Goal: Transaction & Acquisition: Book appointment/travel/reservation

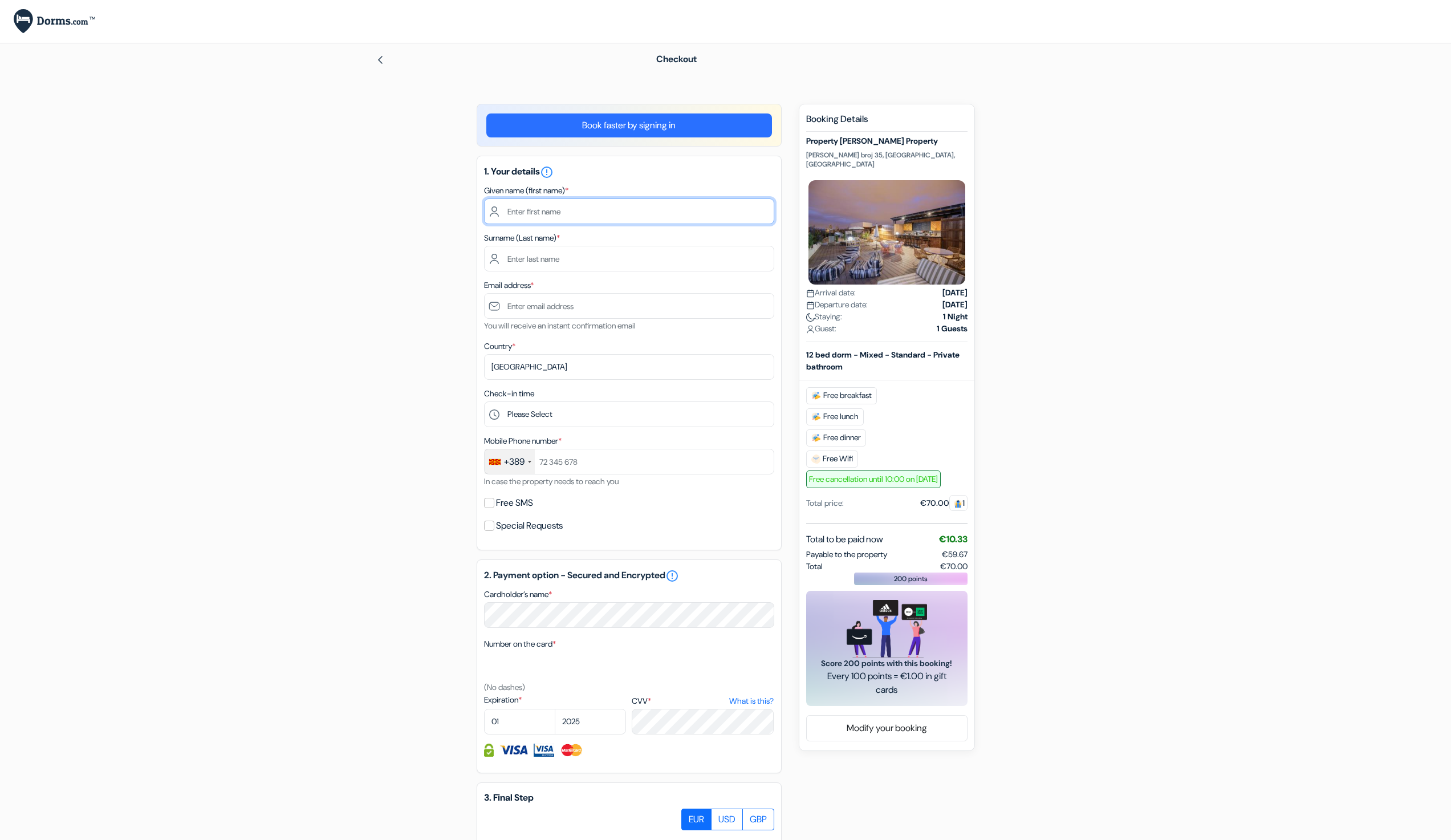
click at [530, 206] on input "text" at bounding box center [630, 211] width 290 height 26
type input "[PERSON_NAME]"
type input "Petrusev"
type input "[PERSON_NAME][EMAIL_ADDRESS][DOMAIN_NAME]"
select select "10"
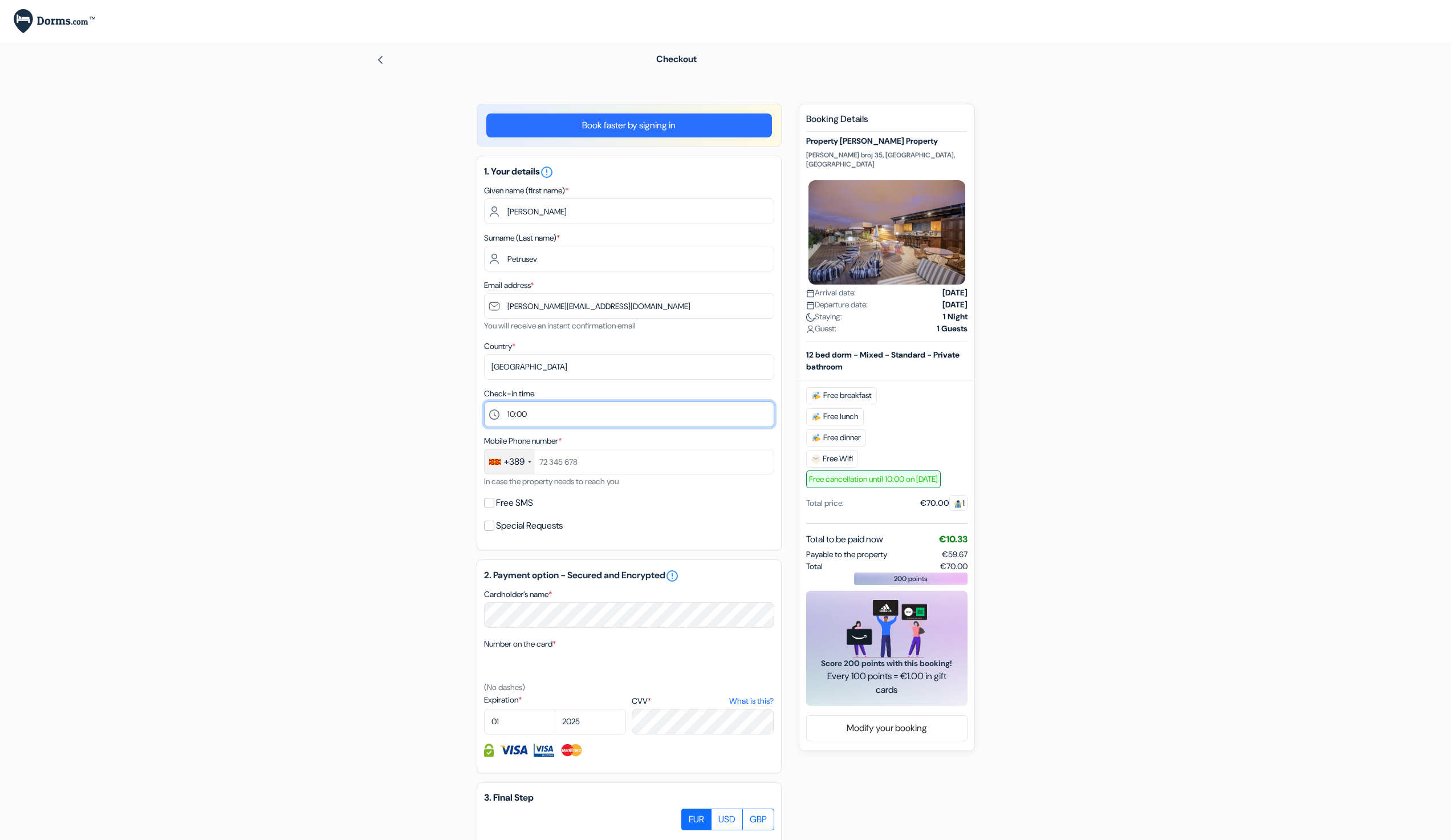
click at [484, 401] on select "Please Select 1:00 2:00 3:00 4:00 5:00 6:00 7:00 8:00 9:00 10:00 11:00 12:00 13…" at bounding box center [630, 414] width 290 height 26
click at [575, 457] on input "text" at bounding box center [630, 461] width 290 height 26
type input "77123123"
select select "2030"
click at [555, 708] on select "2025 2026 2027 2028 2029 2030 2031 2032 2033 2034 2035 2036 2037 2038 2039 2040…" at bounding box center [591, 721] width 71 height 26
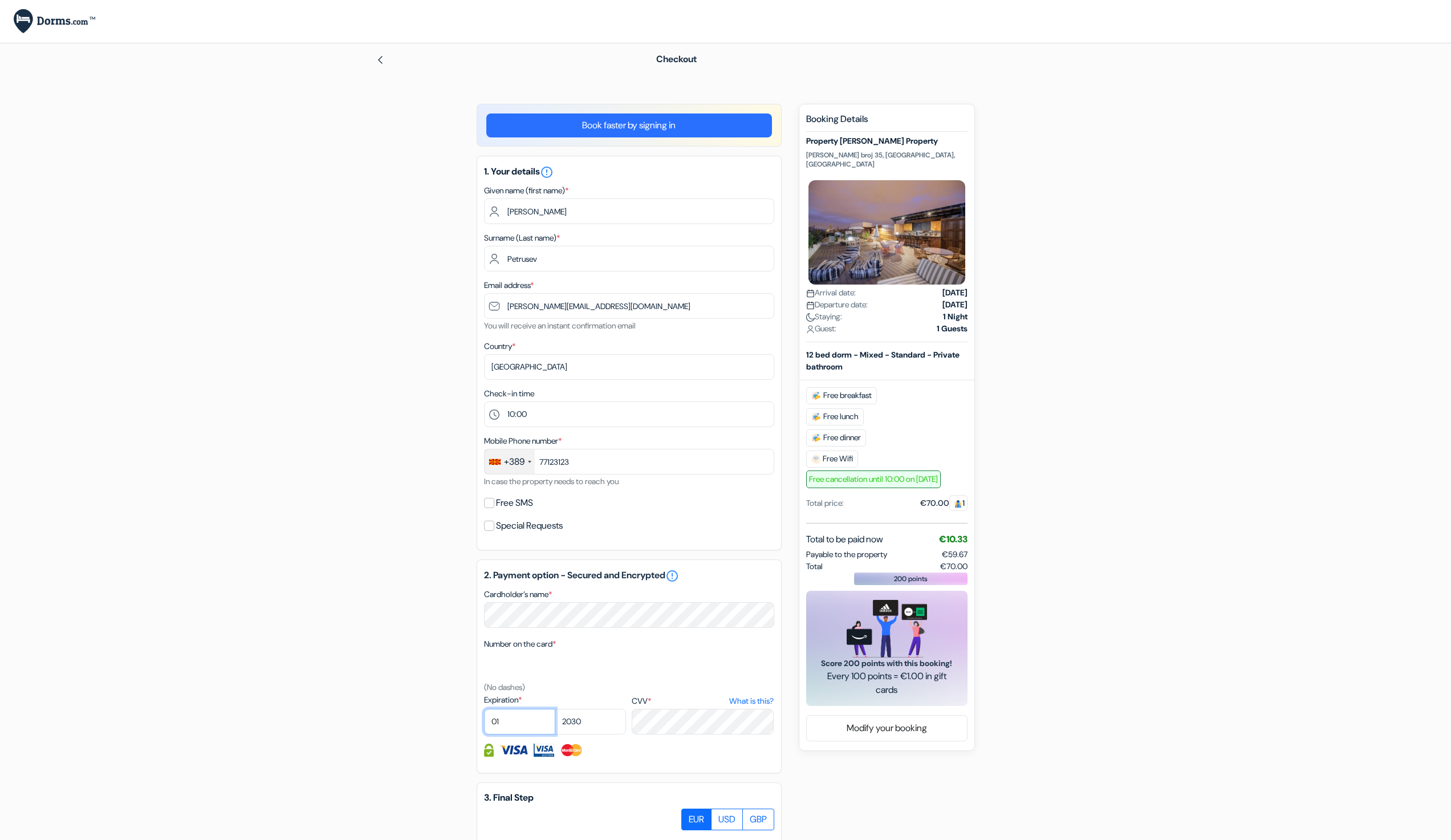
click at [517, 731] on select "01 02 03 04 05 06 07 08 09 10 11 12" at bounding box center [520, 721] width 71 height 26
select select "10"
click at [484, 708] on select "01 02 03 04 05 06 07 08 09 10 11 12" at bounding box center [520, 721] width 71 height 26
click at [377, 701] on div "add_box Property [PERSON_NAME] Property [PERSON_NAME] broj 35, [GEOGRAPHIC_DATA…" at bounding box center [726, 570] width 753 height 933
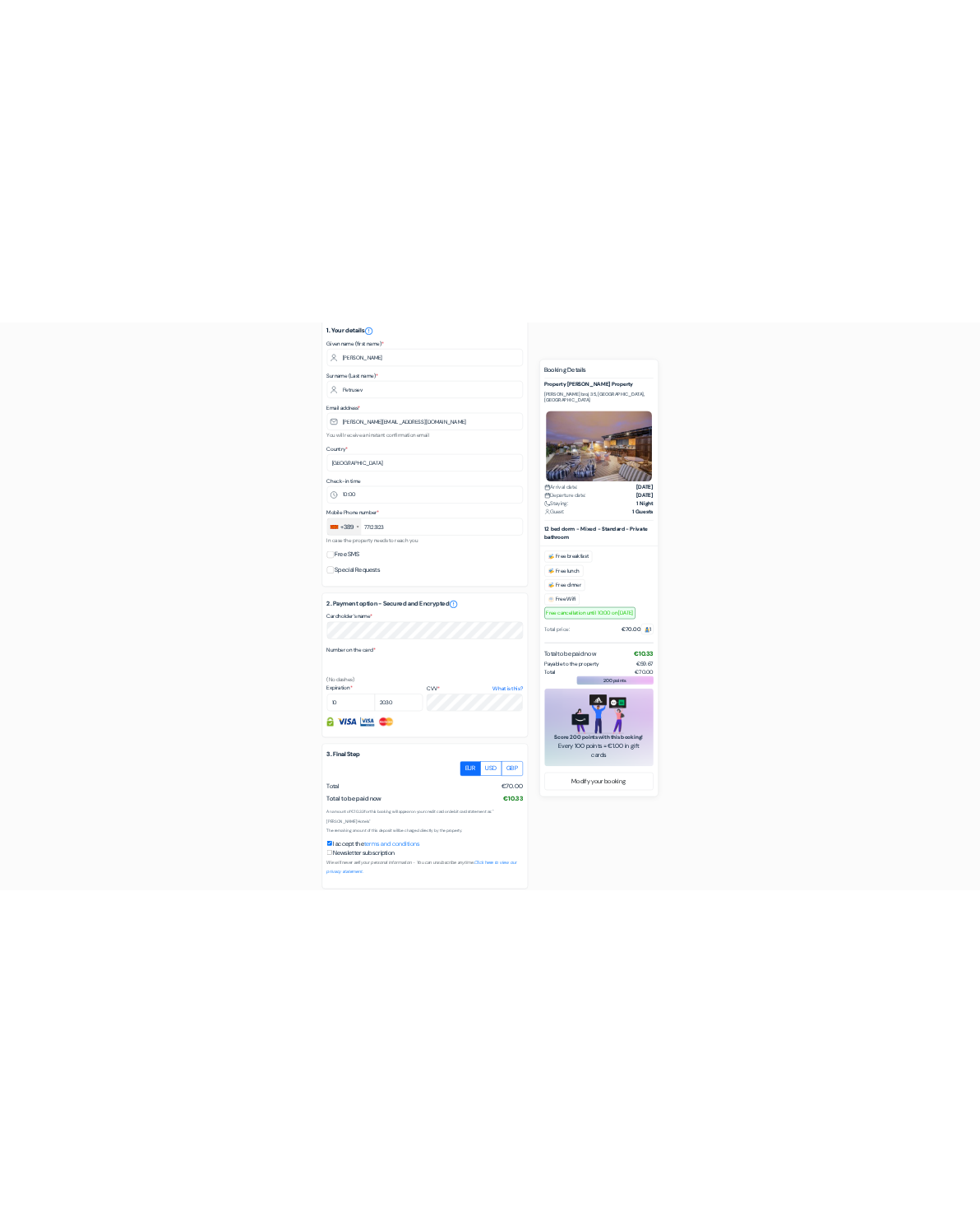
scroll to position [301, 0]
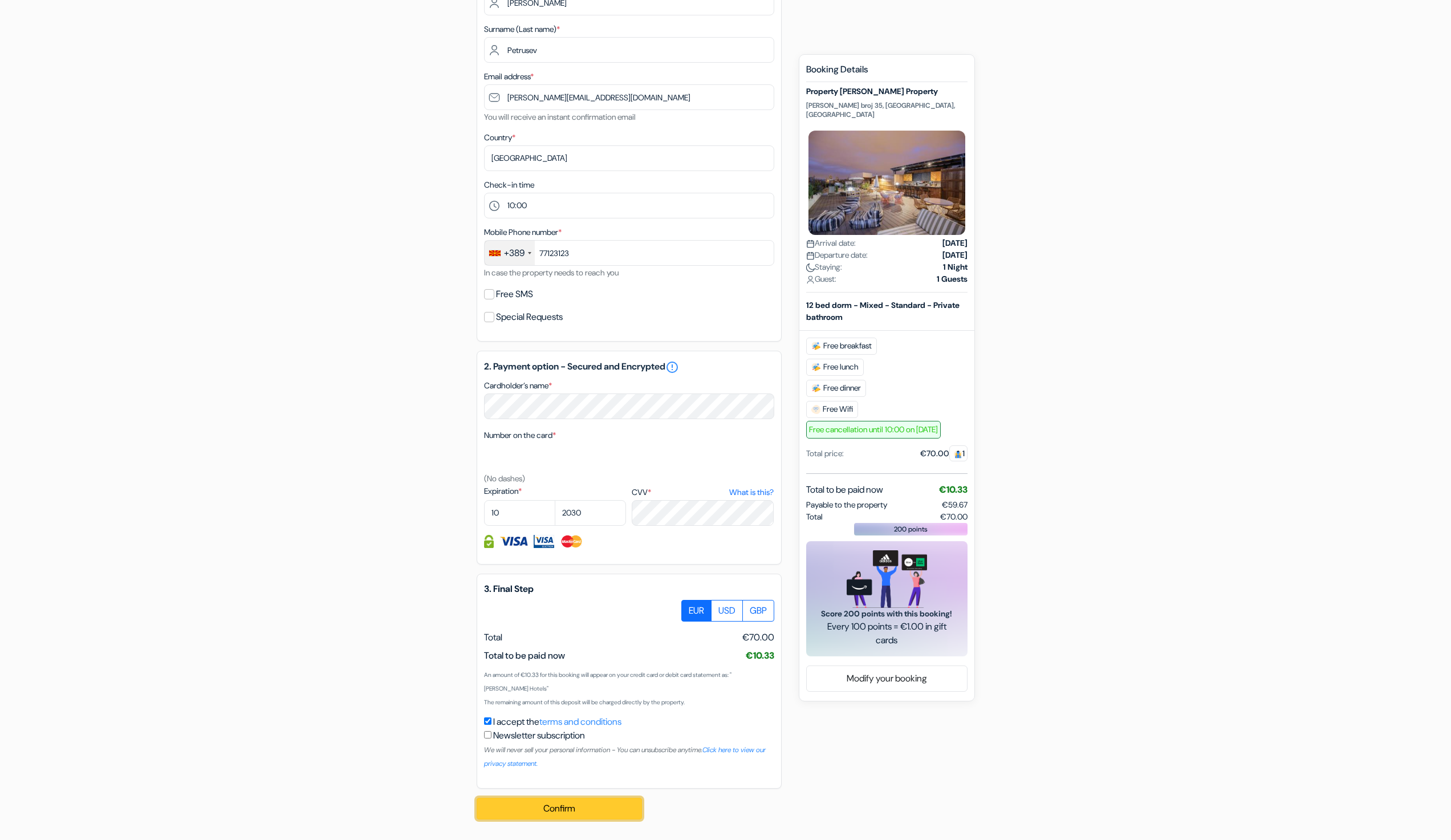
click at [602, 807] on button "Confirm Loading..." at bounding box center [559, 808] width 165 height 21
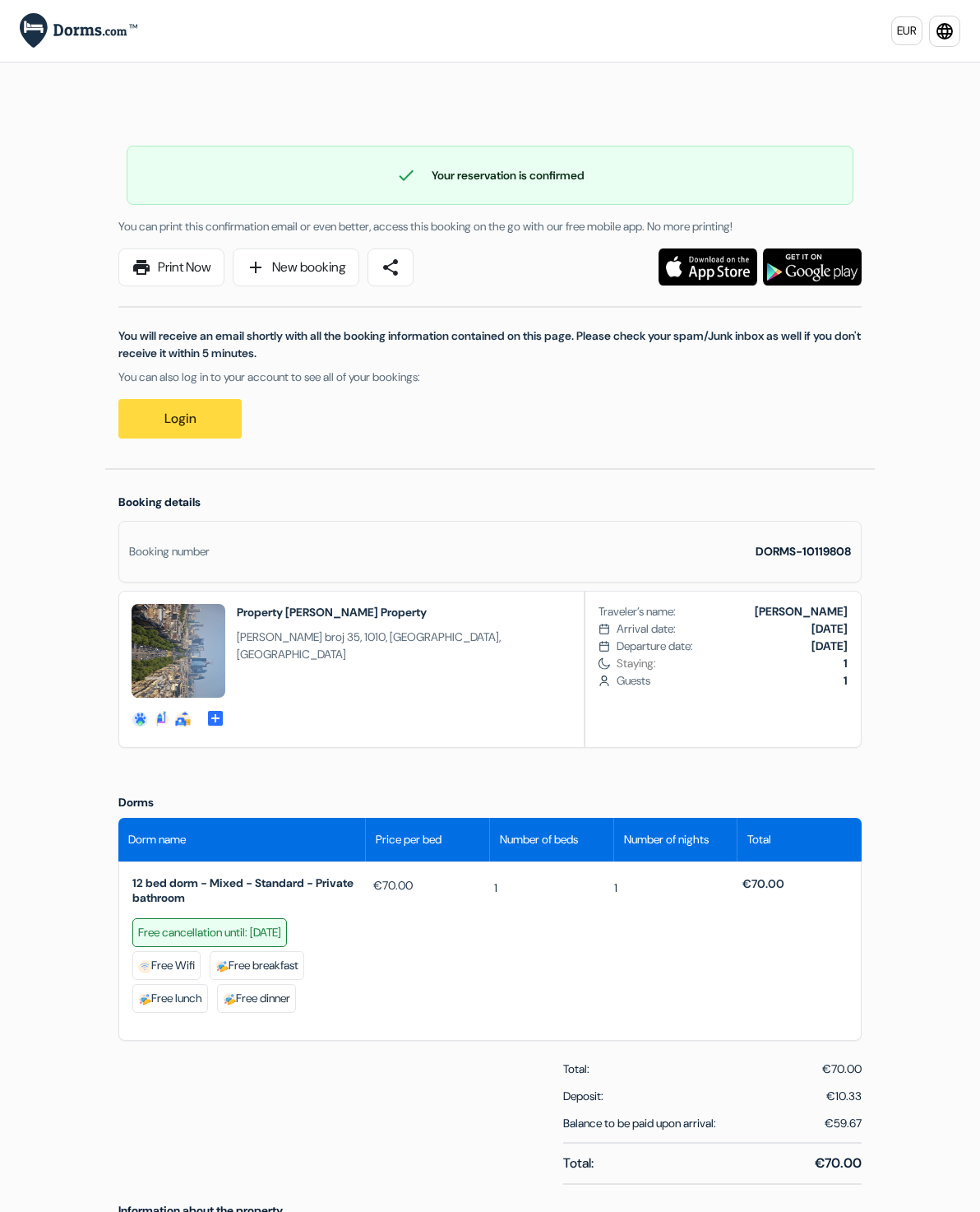
click at [851, 554] on strong "DORMS-10119808" at bounding box center [803, 551] width 95 height 15
copy strong "10119808"
click at [862, 542] on div "Booking number DORMS-10119808" at bounding box center [490, 552] width 743 height 62
click at [851, 554] on strong "DORMS-10119808" at bounding box center [803, 551] width 95 height 15
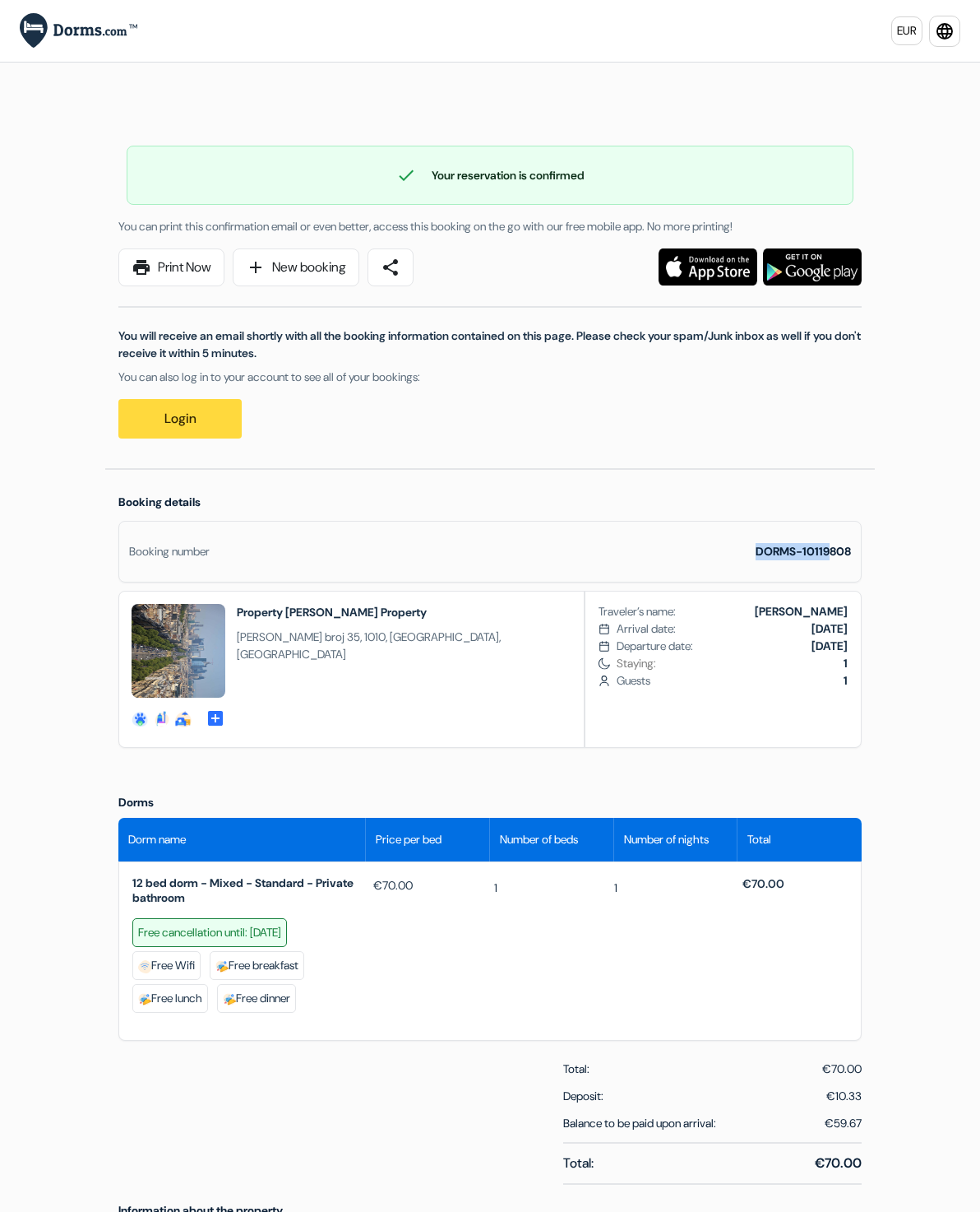
click at [851, 554] on strong "DORMS-10119808" at bounding box center [803, 551] width 95 height 15
click at [851, 552] on strong "DORMS-10119808" at bounding box center [803, 551] width 95 height 15
click at [851, 556] on strong "DORMS-10119808" at bounding box center [803, 551] width 95 height 15
copy strong "10119808"
click at [862, 541] on div "Booking number DORMS-10119808" at bounding box center [490, 552] width 743 height 62
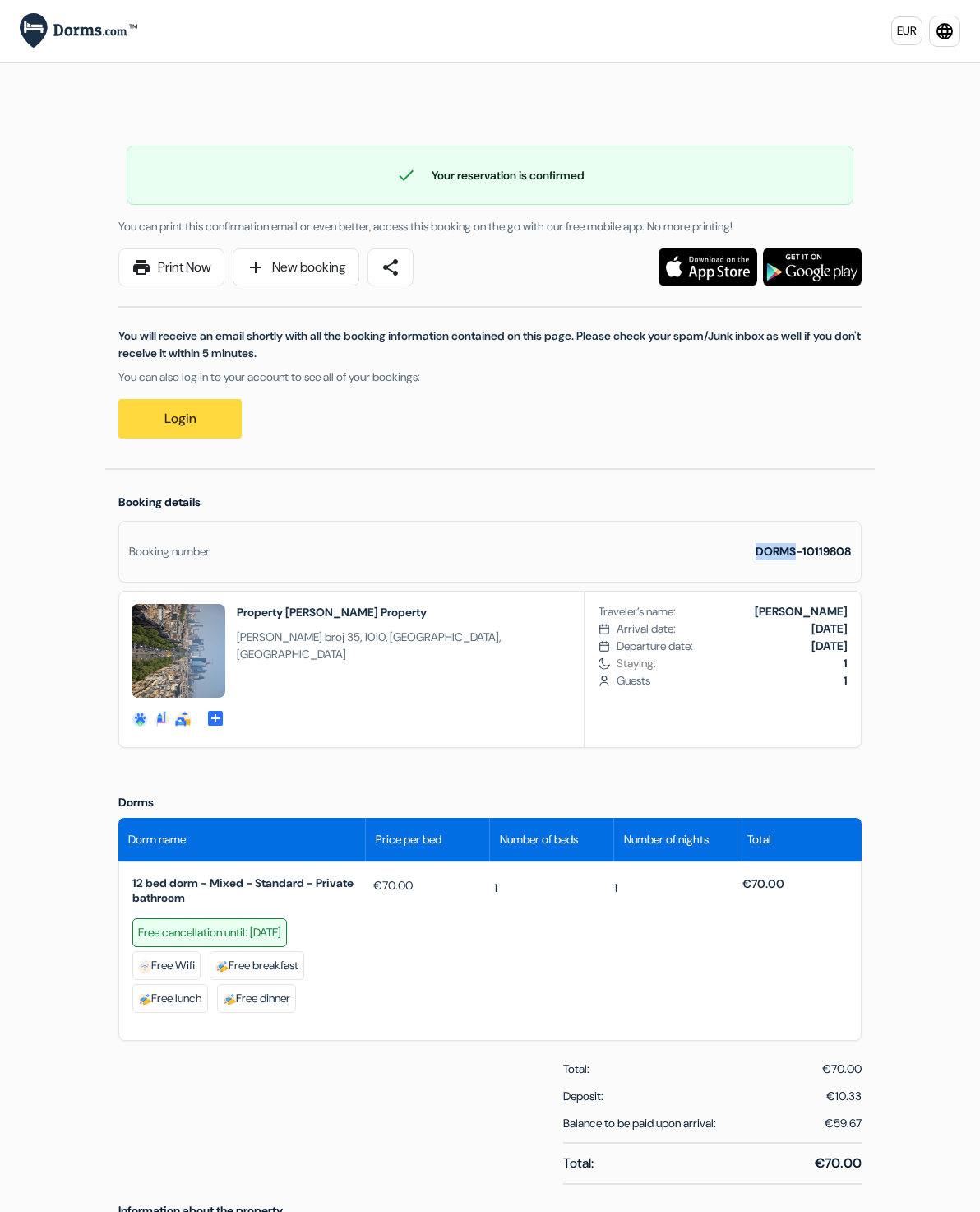
click at [862, 542] on div "Booking number DORMS-10119808" at bounding box center [490, 552] width 743 height 62
click at [862, 560] on div "Booking number DORMS-10119808" at bounding box center [490, 552] width 743 height 62
click at [851, 550] on strong "DORMS-10119808" at bounding box center [803, 551] width 95 height 15
copy strong "10119808"
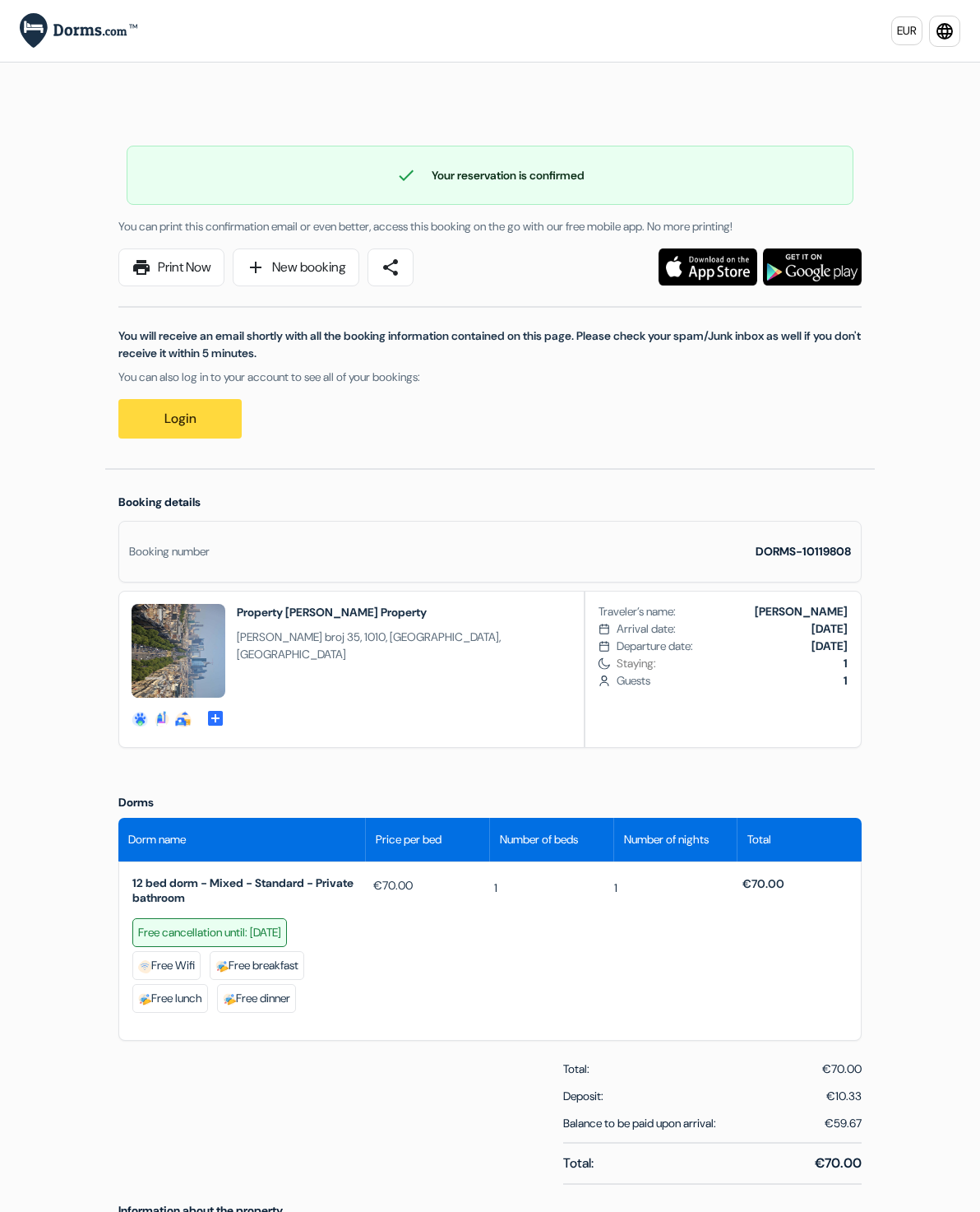
click at [851, 543] on div "DORMS-10119808" at bounding box center [803, 551] width 95 height 17
click at [843, 559] on div "DORMS-10119808" at bounding box center [803, 551] width 95 height 17
click at [839, 551] on strong "DORMS-10119808" at bounding box center [803, 551] width 95 height 15
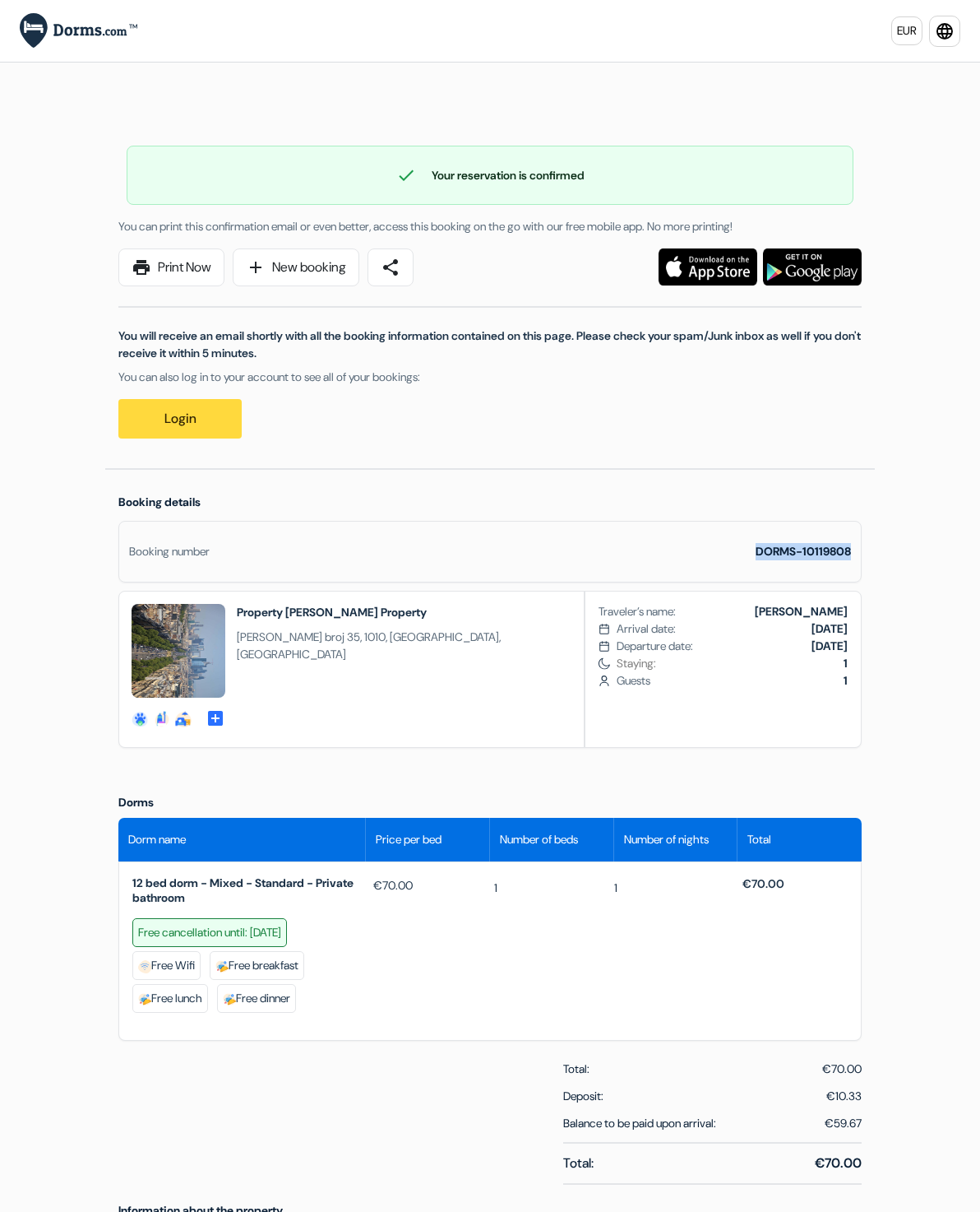
copy div "DORMS-10119808"
